Goal: Task Accomplishment & Management: Manage account settings

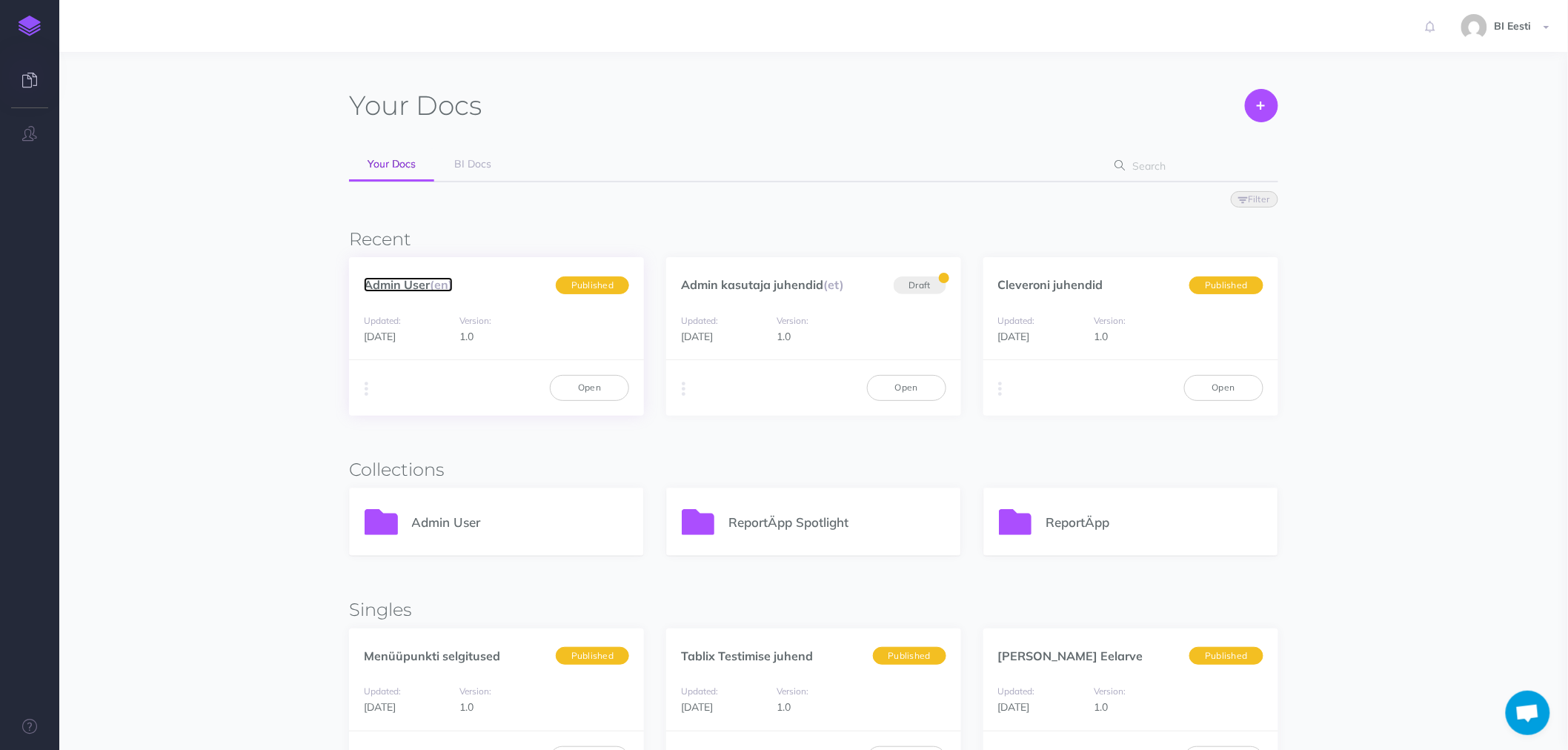
click at [420, 285] on link "Admin User (en)" at bounding box center [408, 285] width 89 height 15
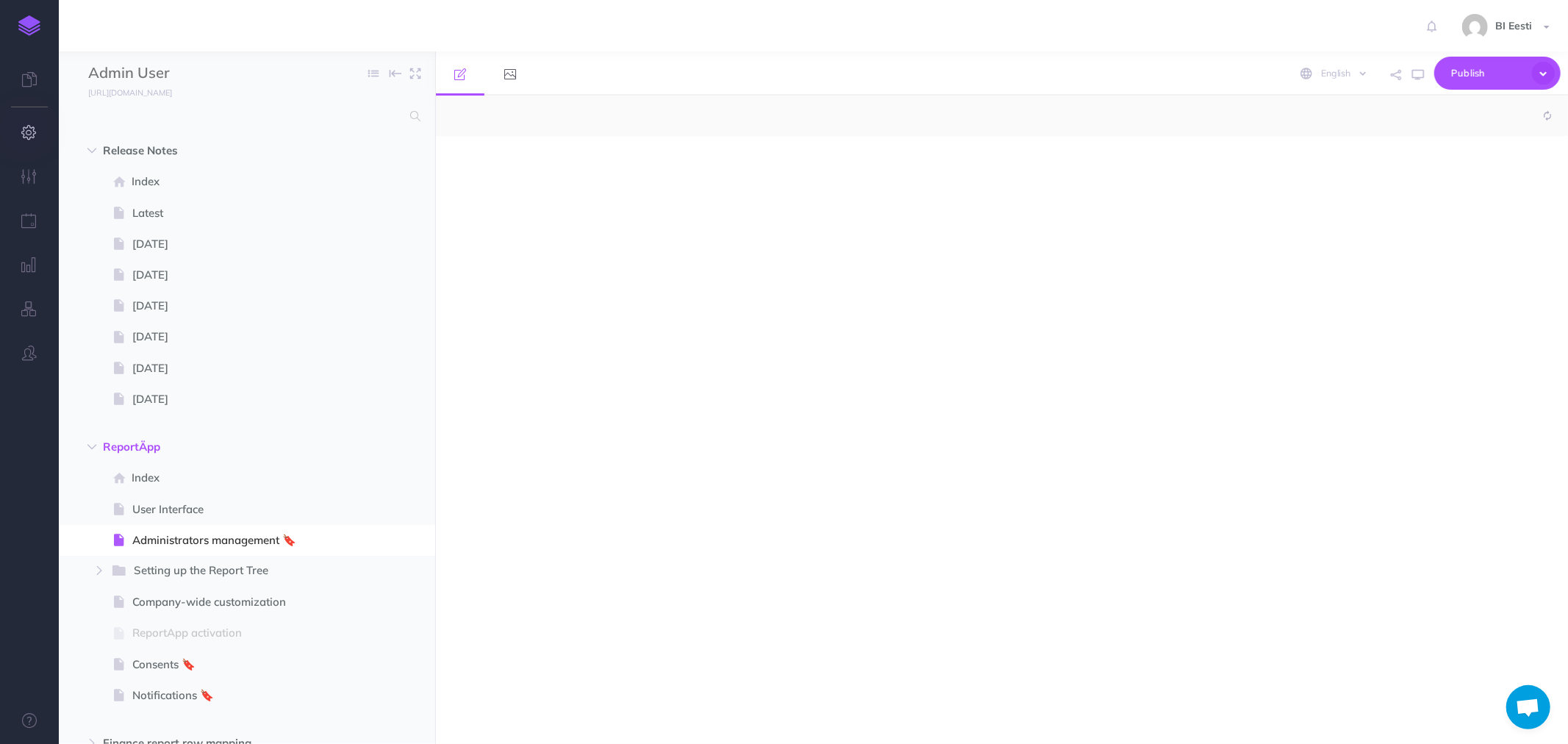
click at [30, 130] on icon "button" at bounding box center [30, 133] width 16 height 15
select select "null"
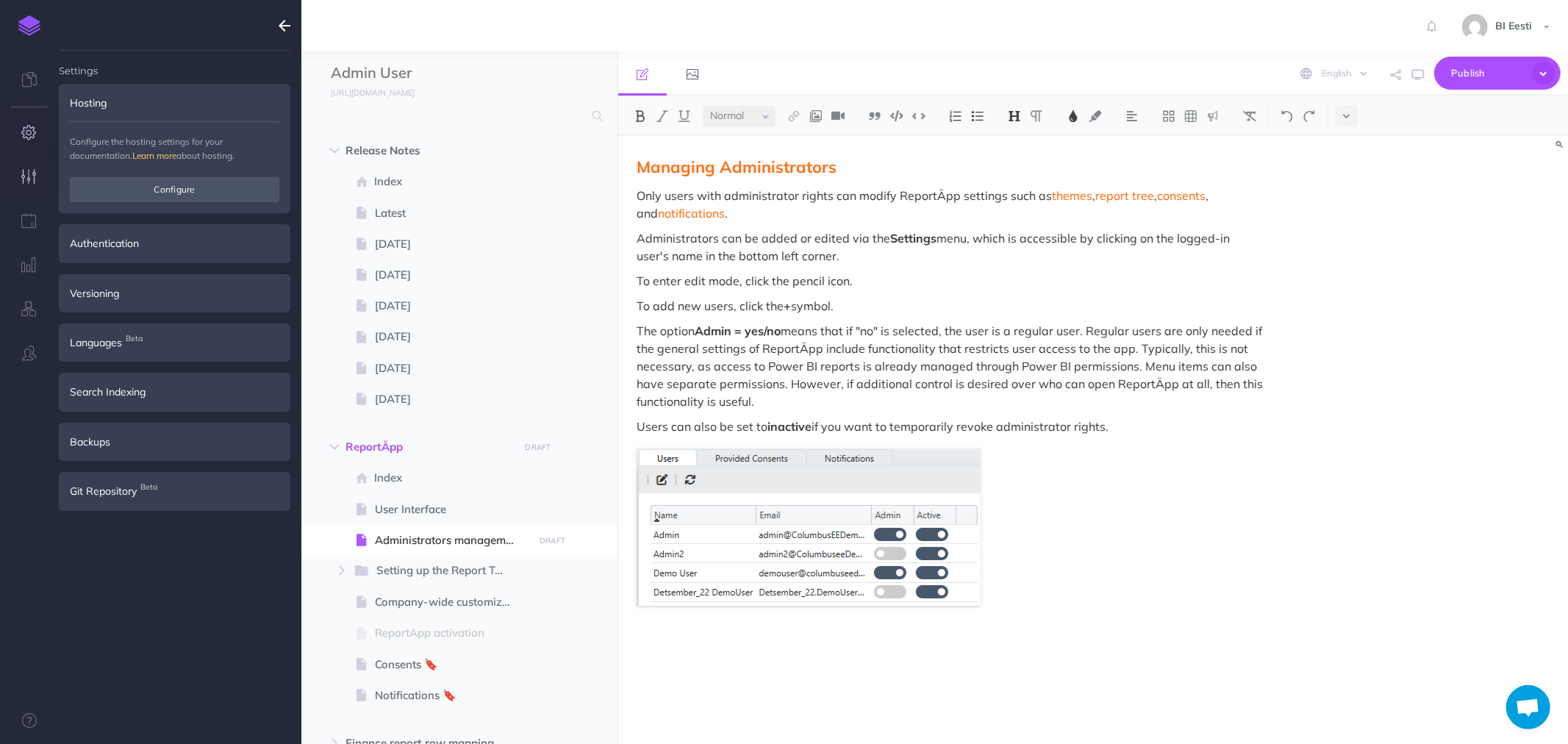
click at [25, 176] on icon "button" at bounding box center [30, 177] width 16 height 15
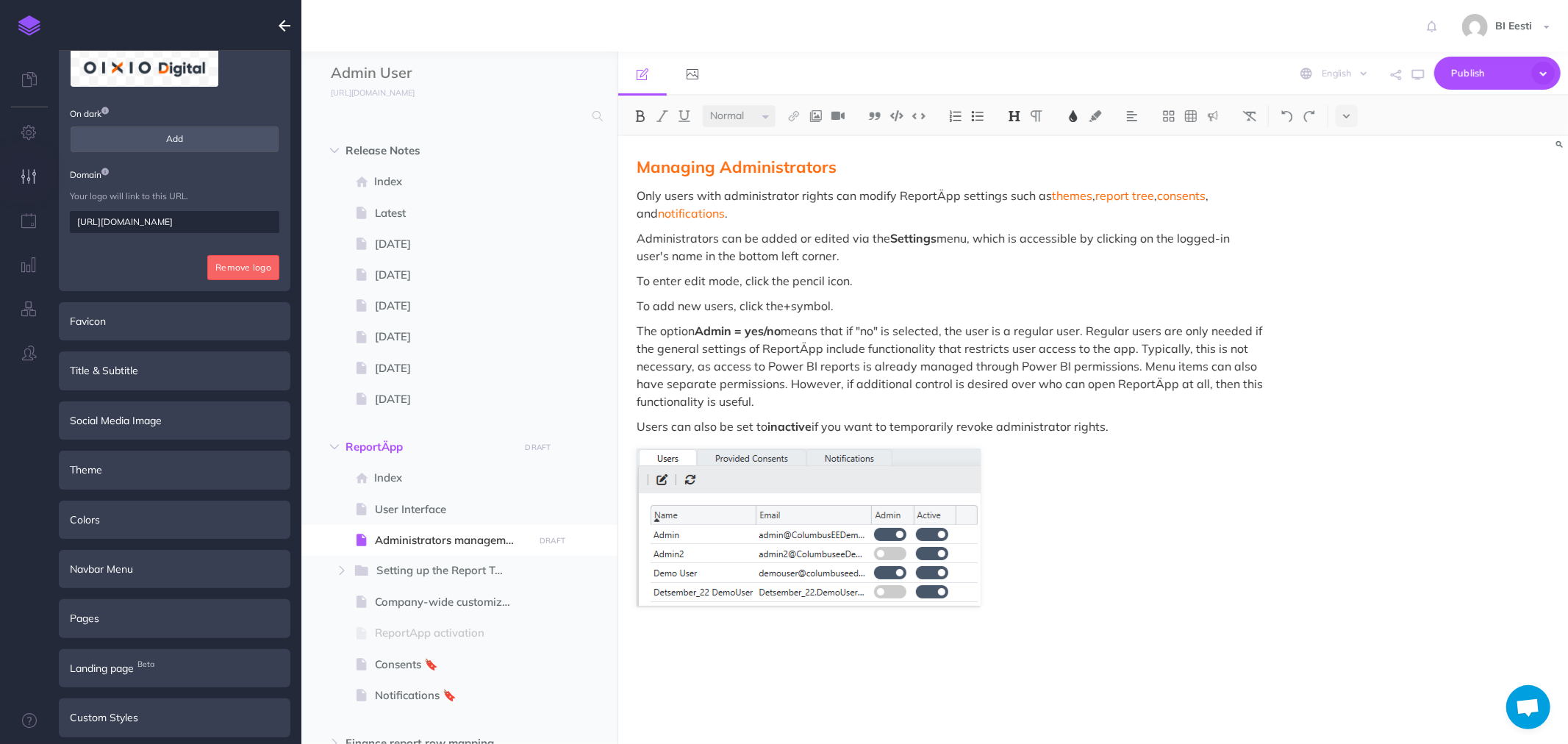
scroll to position [114, 0]
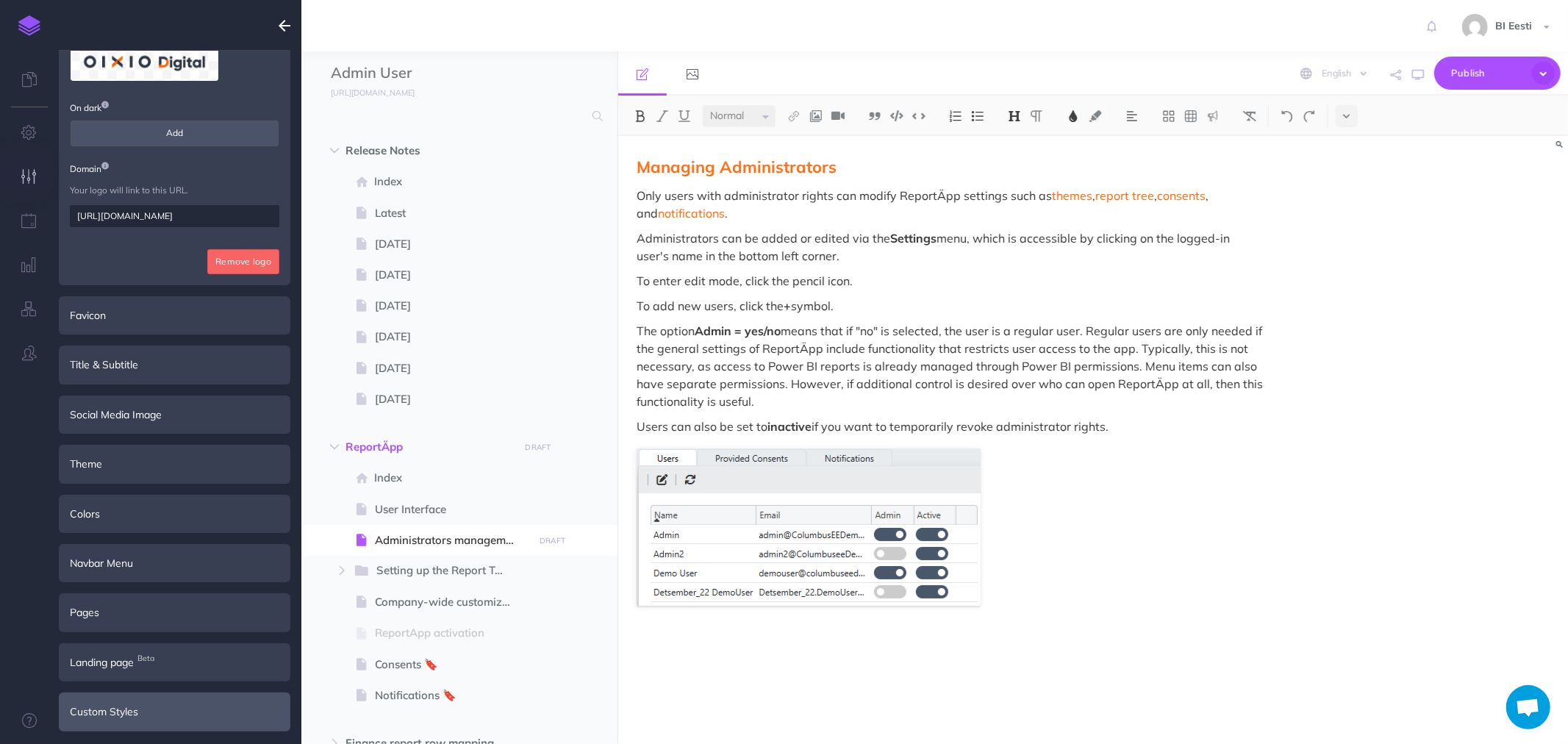
click at [145, 716] on div "Custom Styles" at bounding box center [175, 711] width 231 height 38
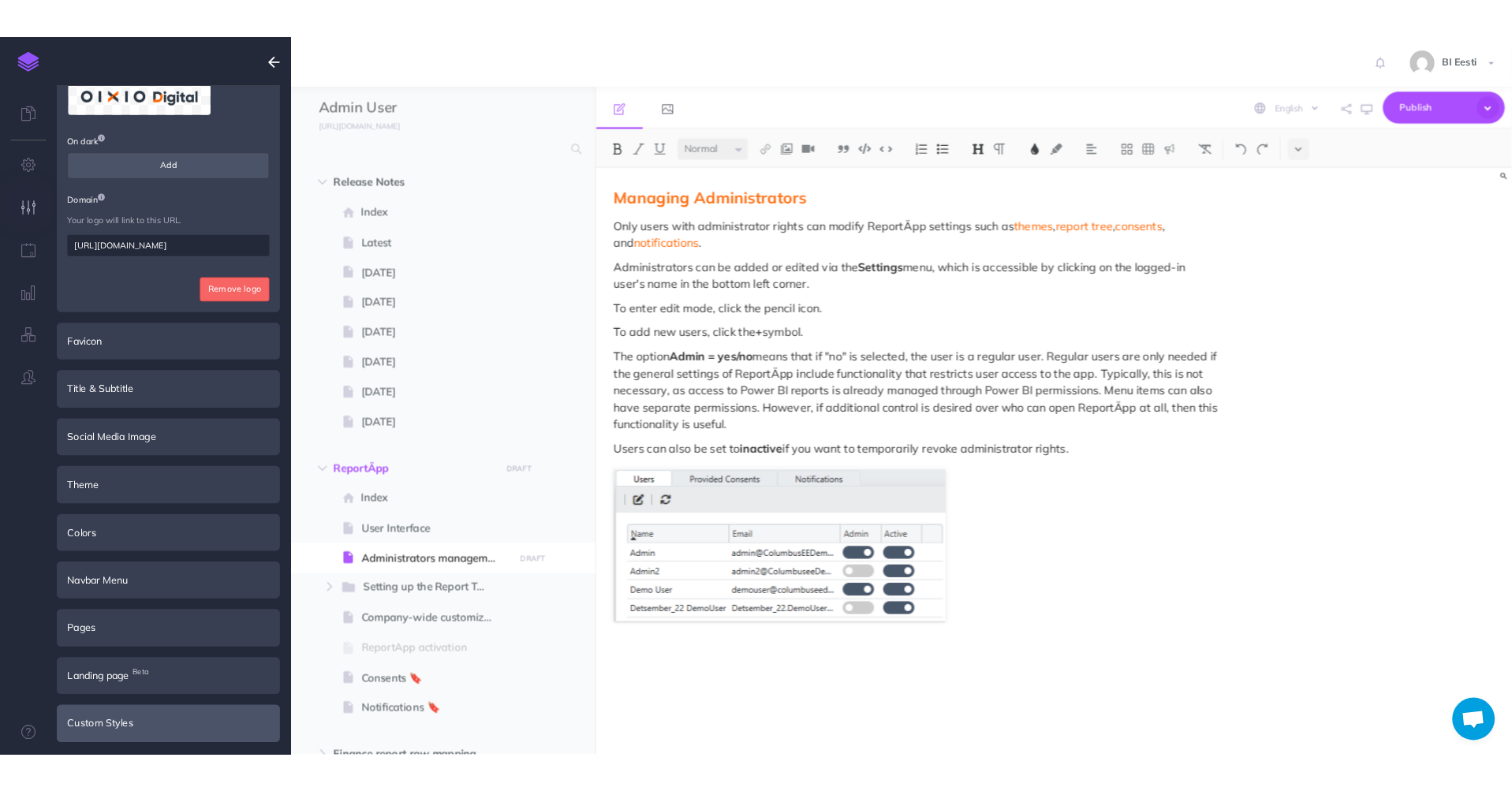
scroll to position [0, 0]
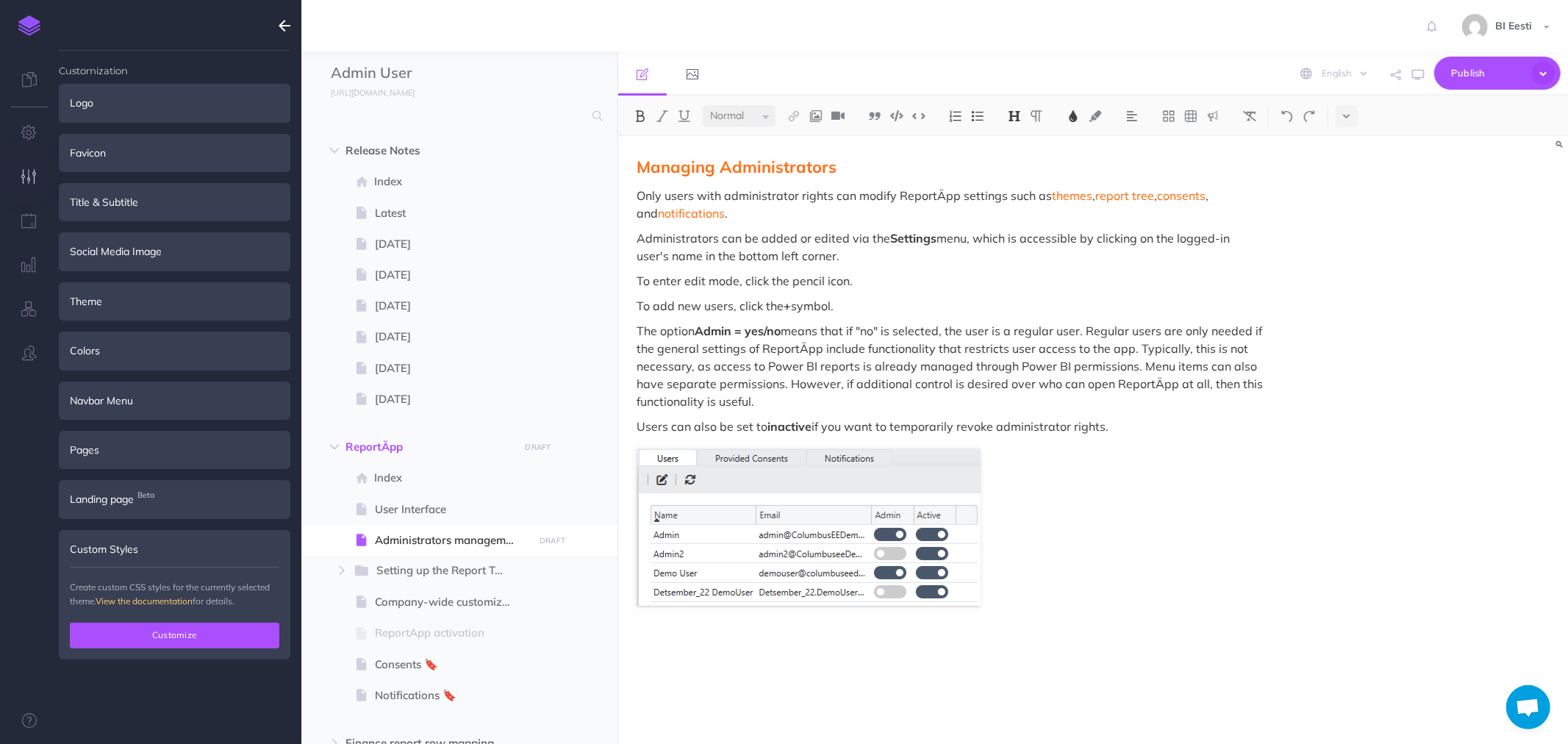
click at [181, 634] on button "Customize" at bounding box center [175, 636] width 210 height 25
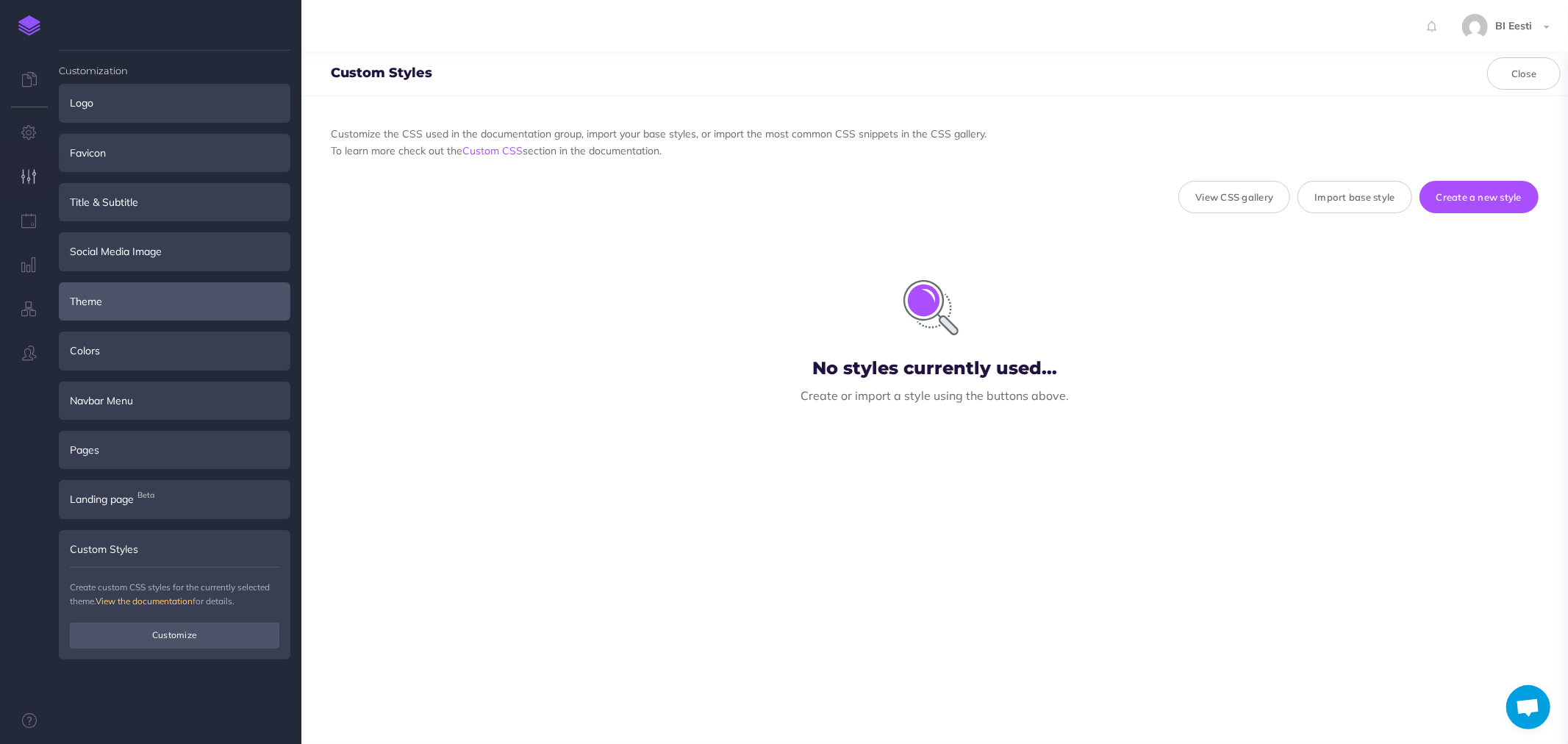
click at [176, 309] on div "Theme" at bounding box center [175, 301] width 231 height 38
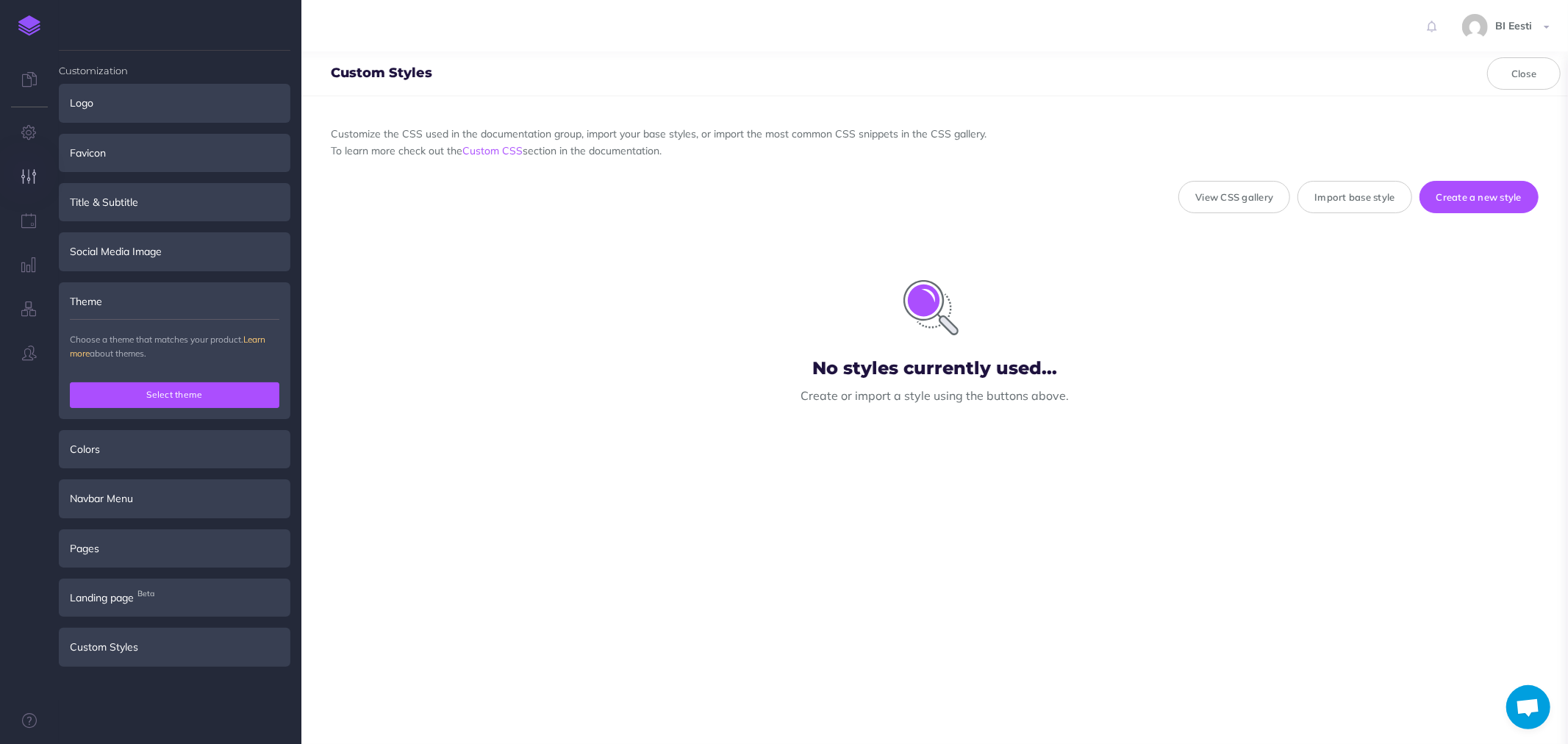
click at [182, 393] on button "Select theme" at bounding box center [175, 395] width 210 height 25
